Goal: Find specific page/section: Find specific page/section

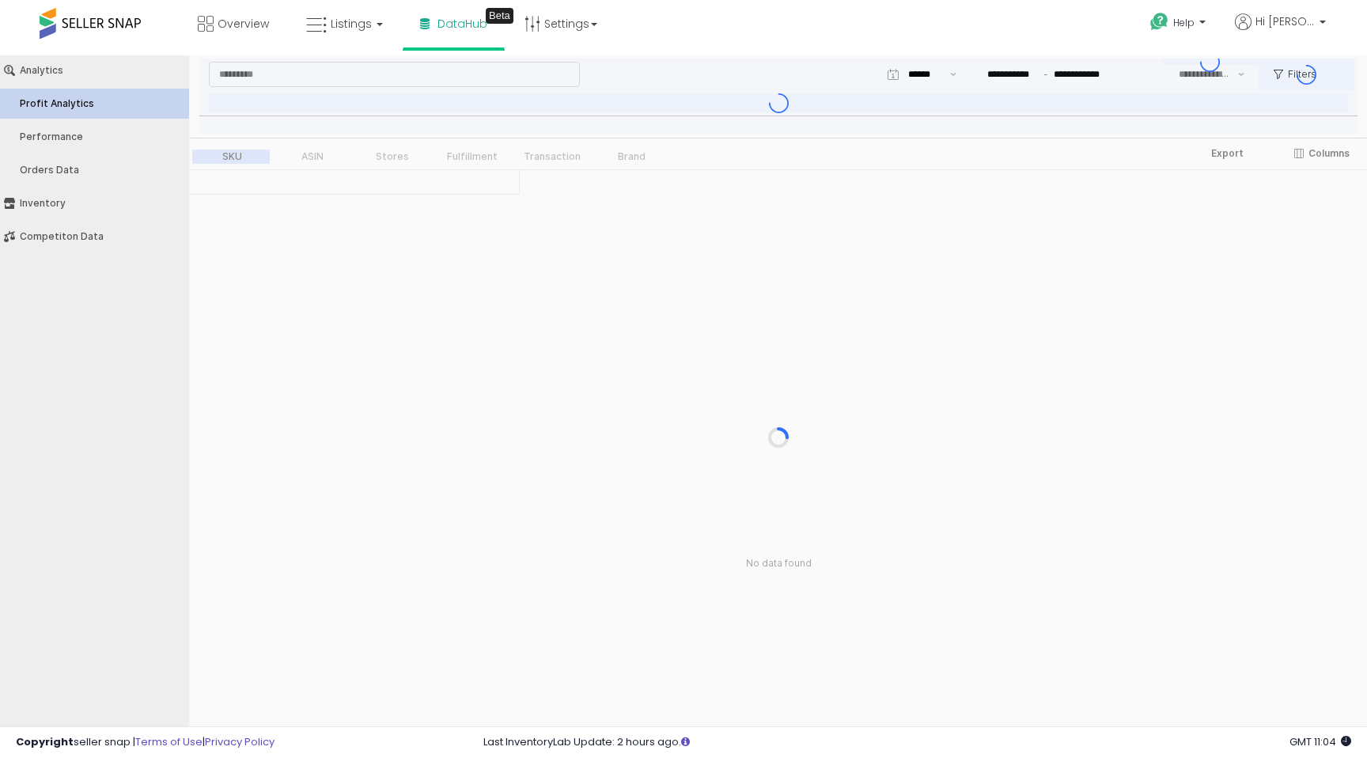
type input "***"
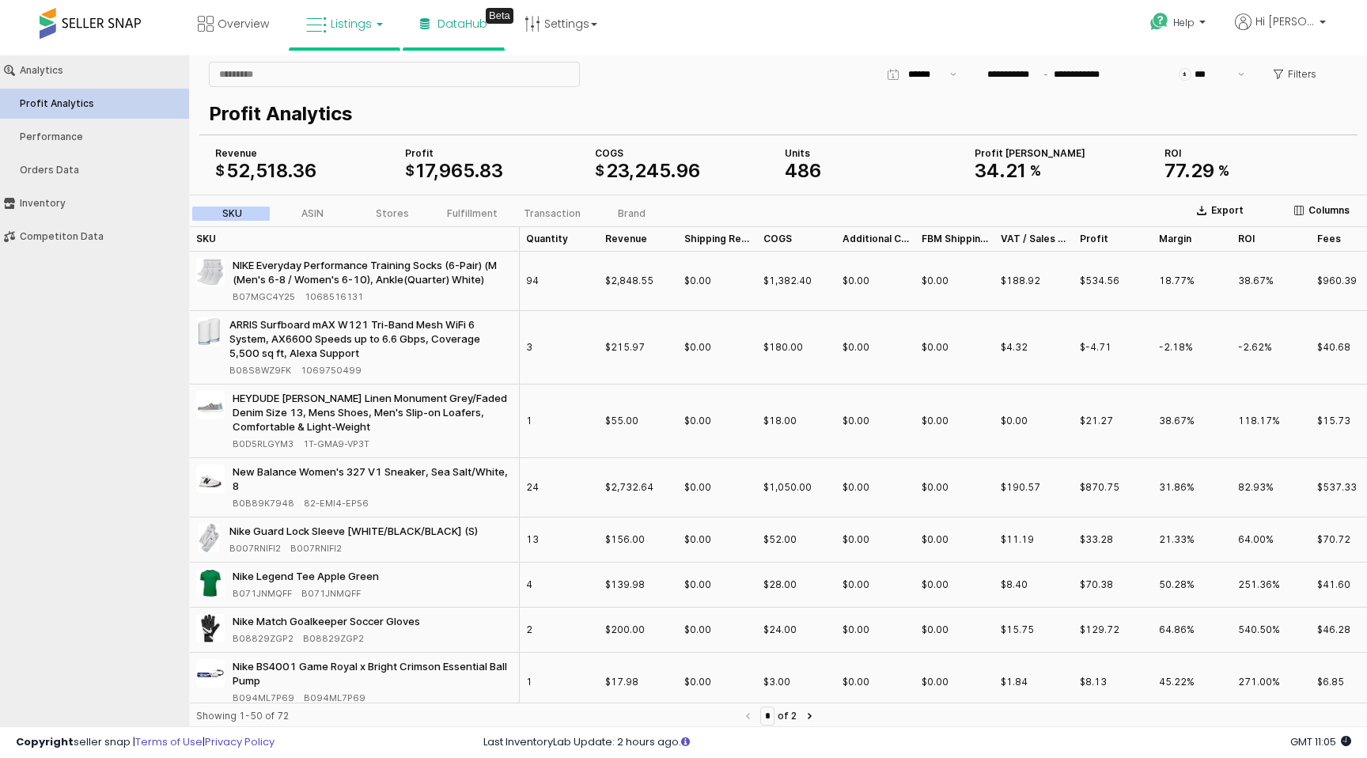
click at [342, 29] on span "Listings" at bounding box center [351, 24] width 41 height 16
click at [344, 81] on icon at bounding box center [356, 78] width 69 height 21
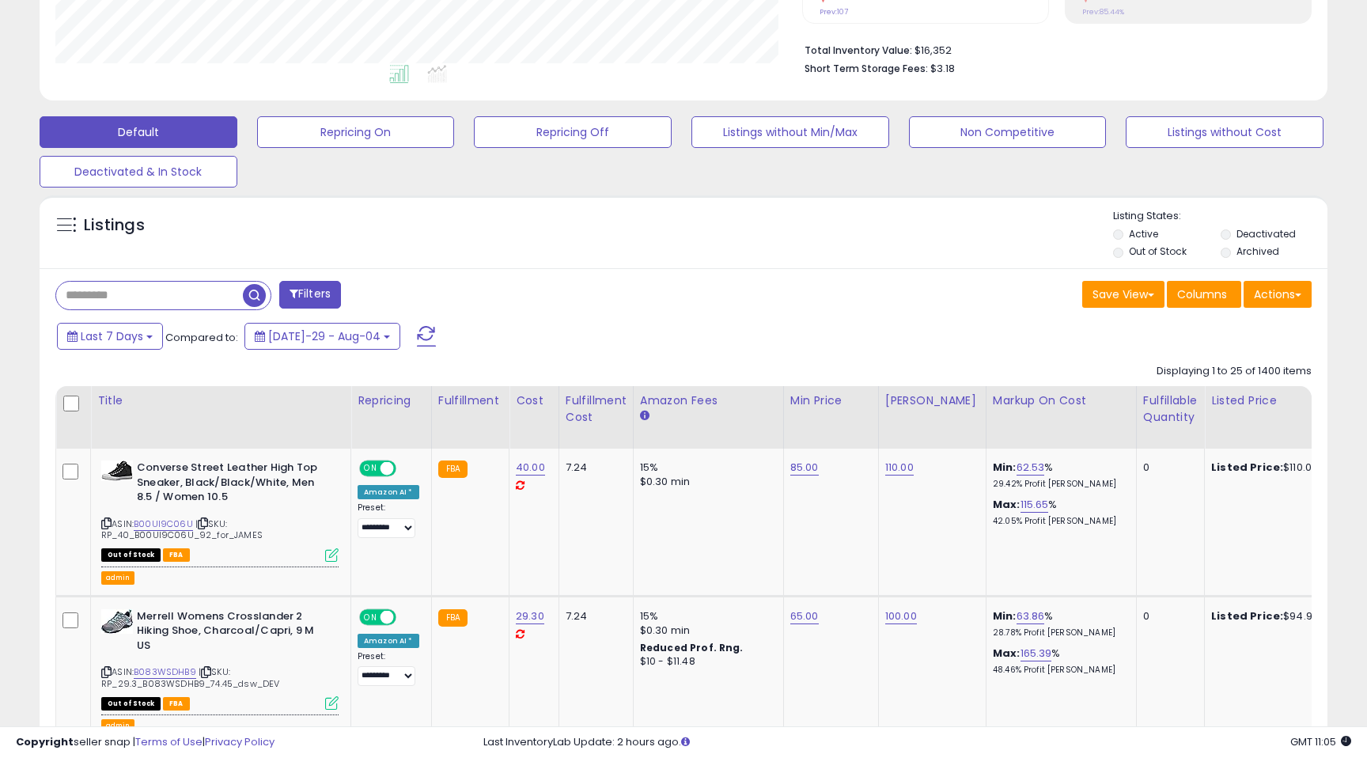
scroll to position [384, 0]
